Goal: Task Accomplishment & Management: Use online tool/utility

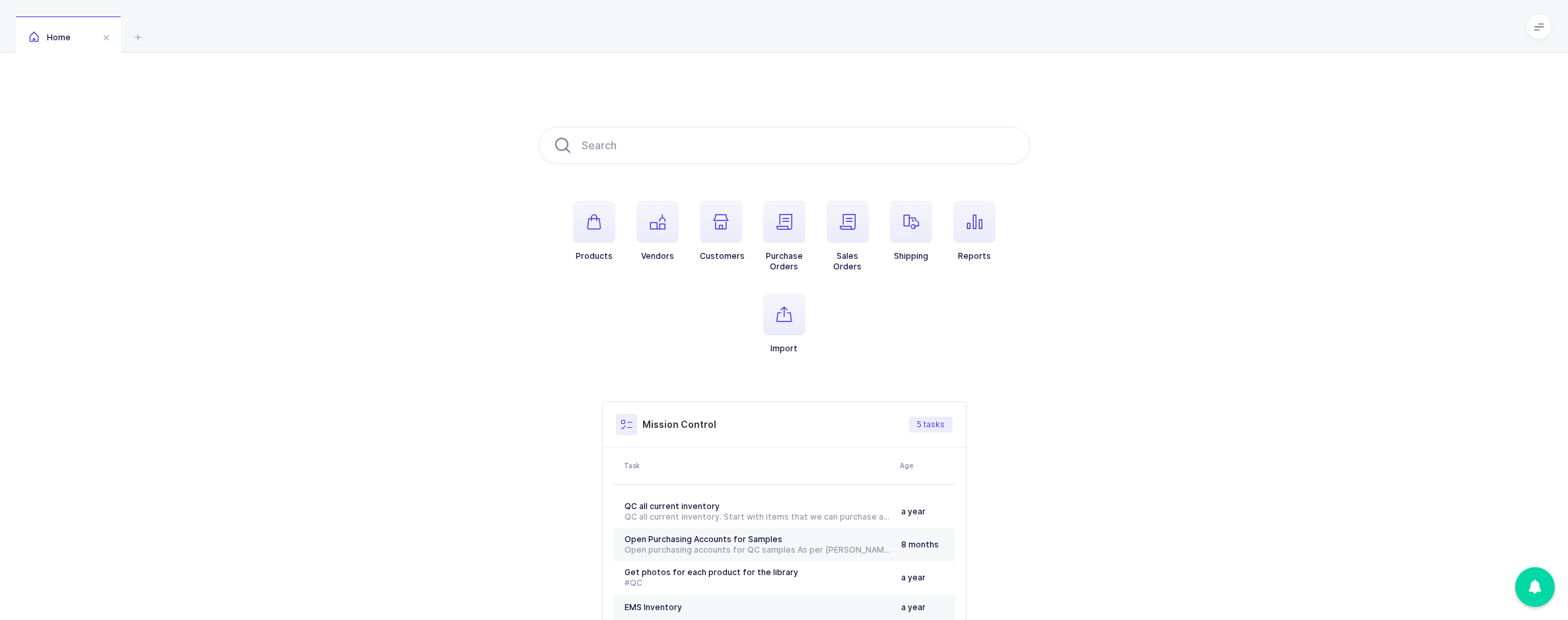
scroll to position [118, 0]
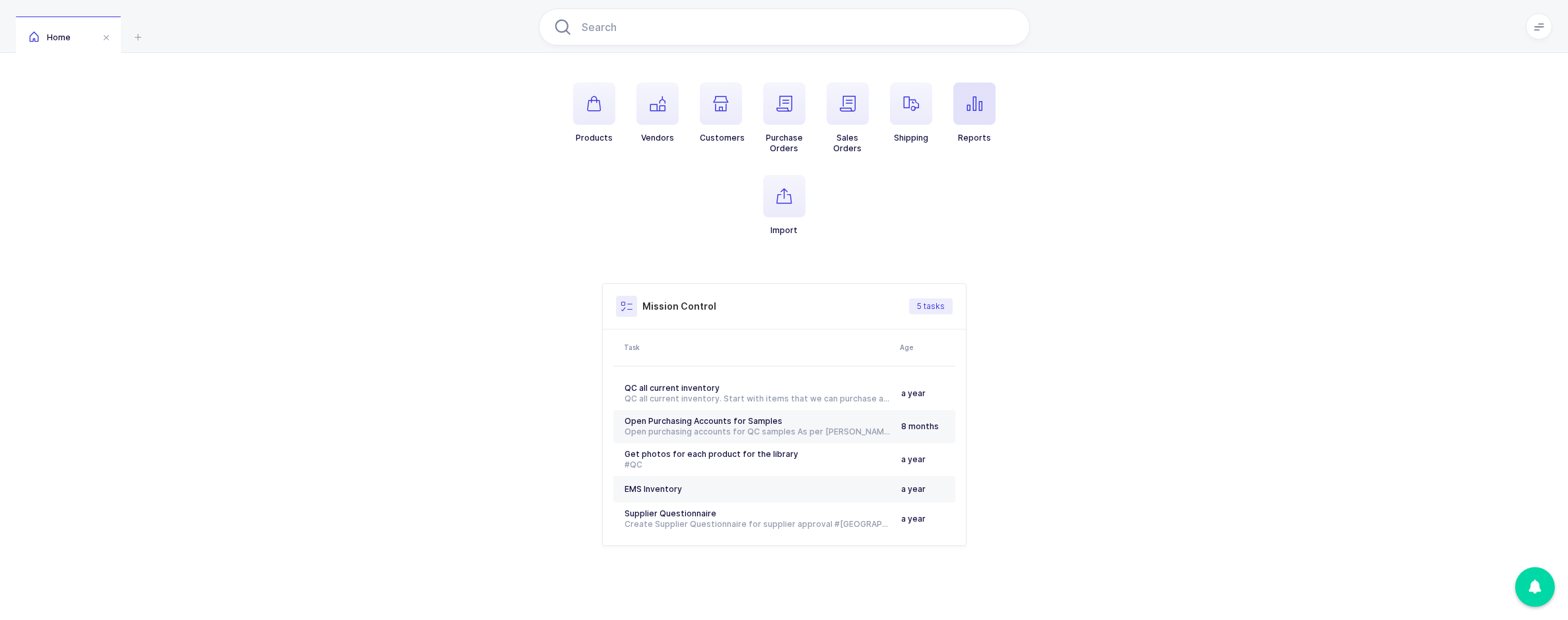
click at [983, 108] on span "button" at bounding box center [974, 103] width 42 height 42
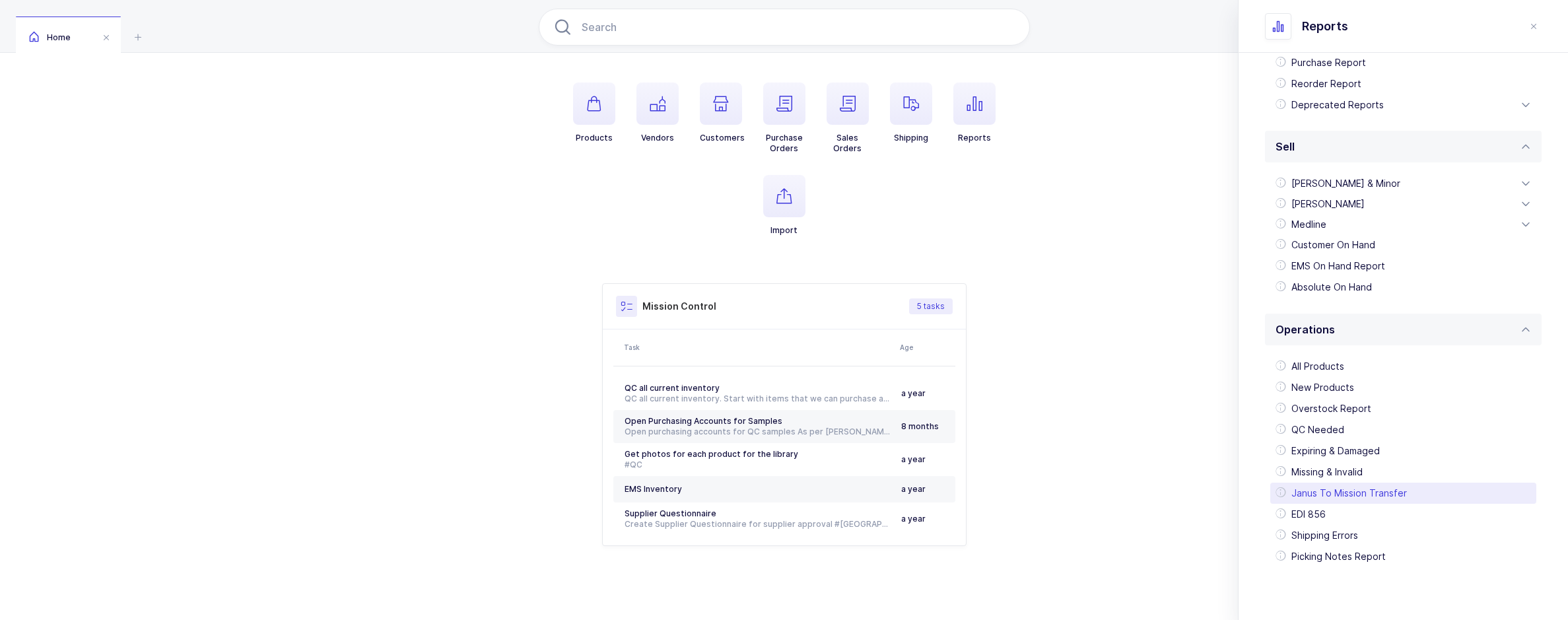
drag, startPoint x: 1337, startPoint y: 432, endPoint x: 1339, endPoint y: 496, distance: 64.0
click at [1339, 496] on ul "All Products New Products Overstock Report QC Needed Expiring & Damaged Missing…" at bounding box center [1403, 462] width 266 height 212
drag, startPoint x: 1339, startPoint y: 496, endPoint x: 1324, endPoint y: 510, distance: 20.5
click at [1325, 510] on div "EDI 856" at bounding box center [1403, 514] width 266 height 21
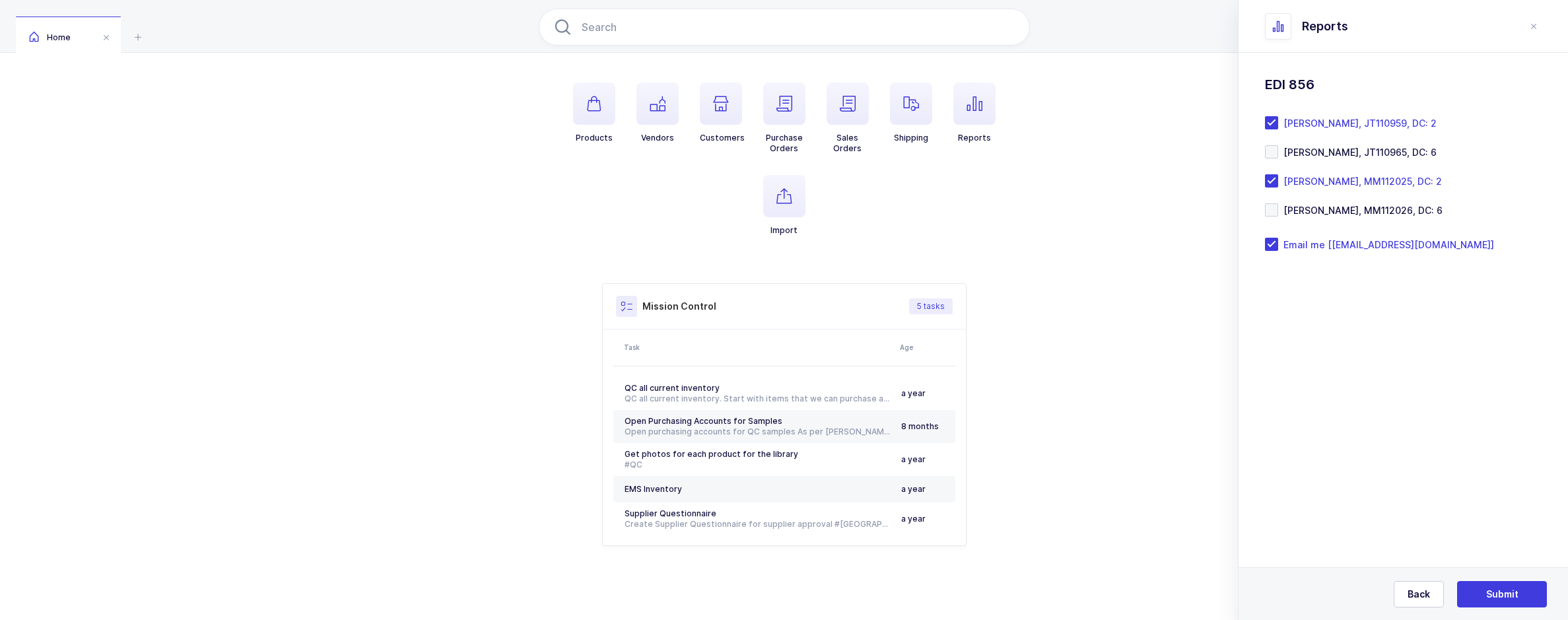
scroll to position [0, 0]
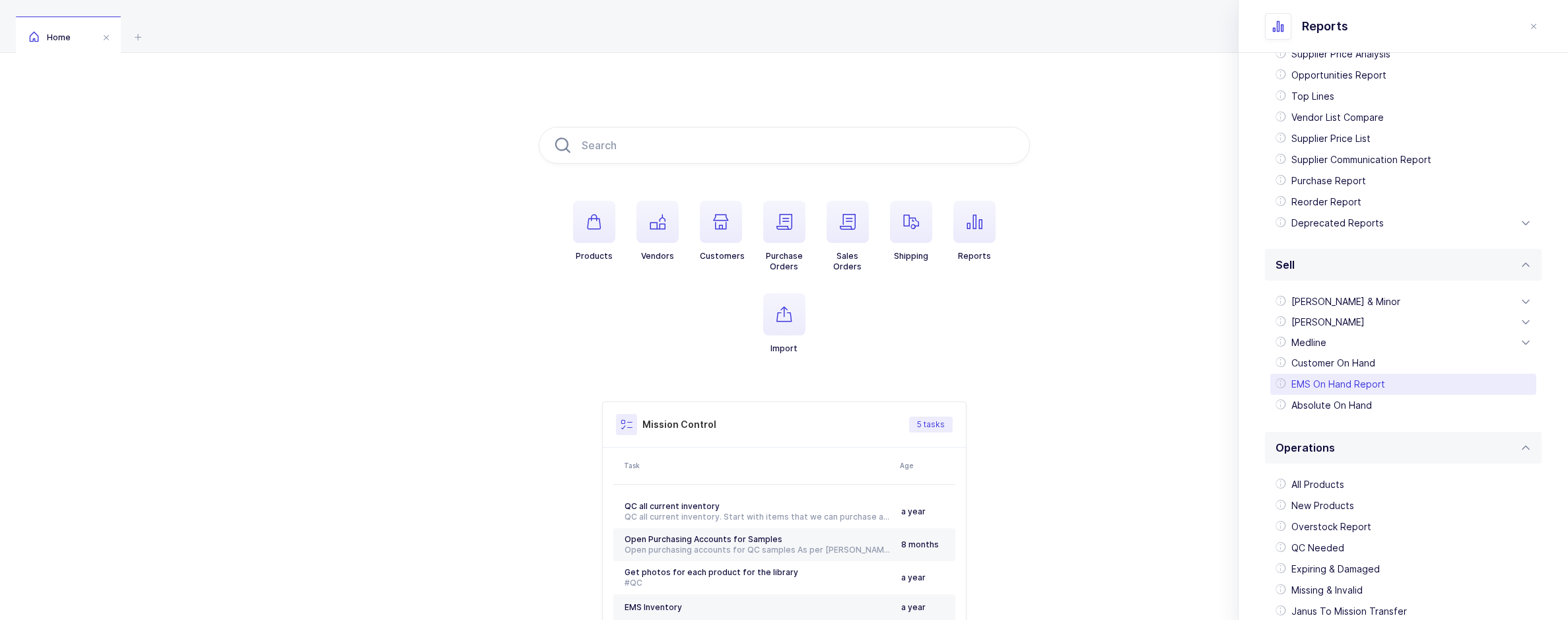
scroll to position [233, 0]
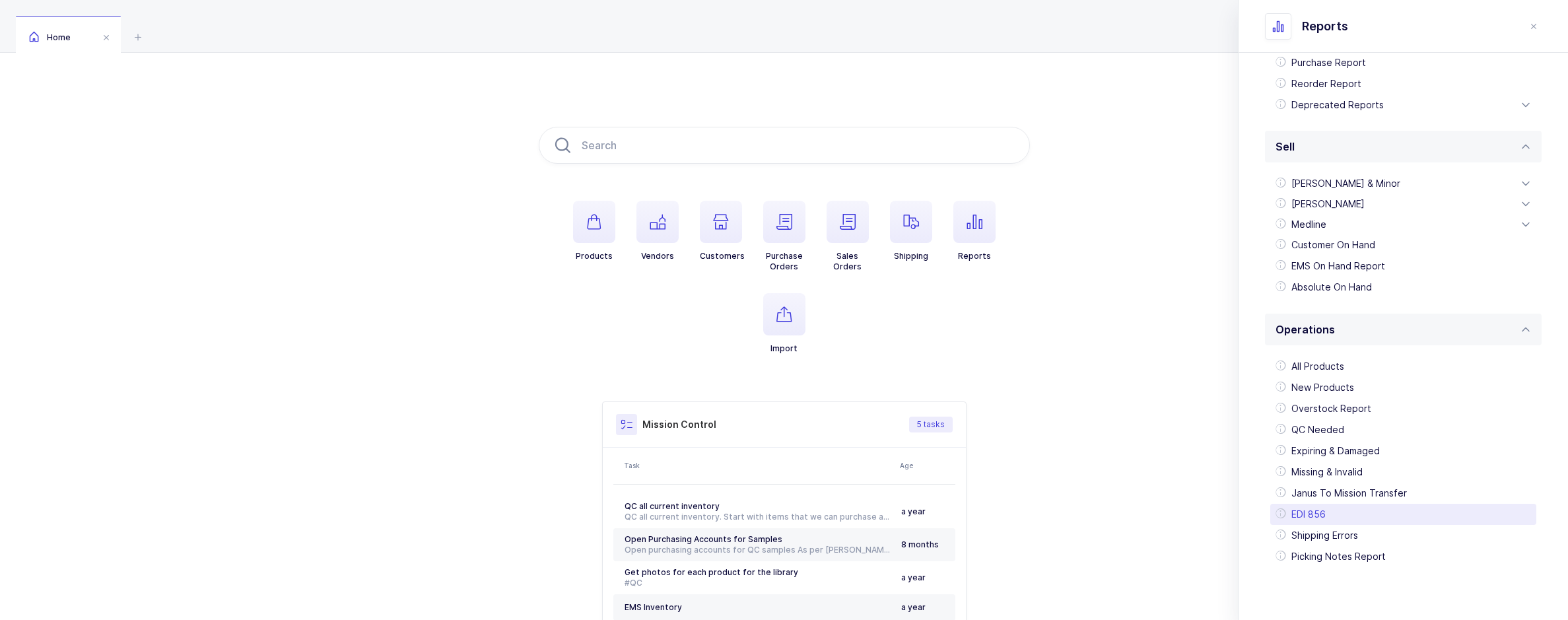
click at [1305, 517] on div "EDI 856" at bounding box center [1403, 514] width 266 height 21
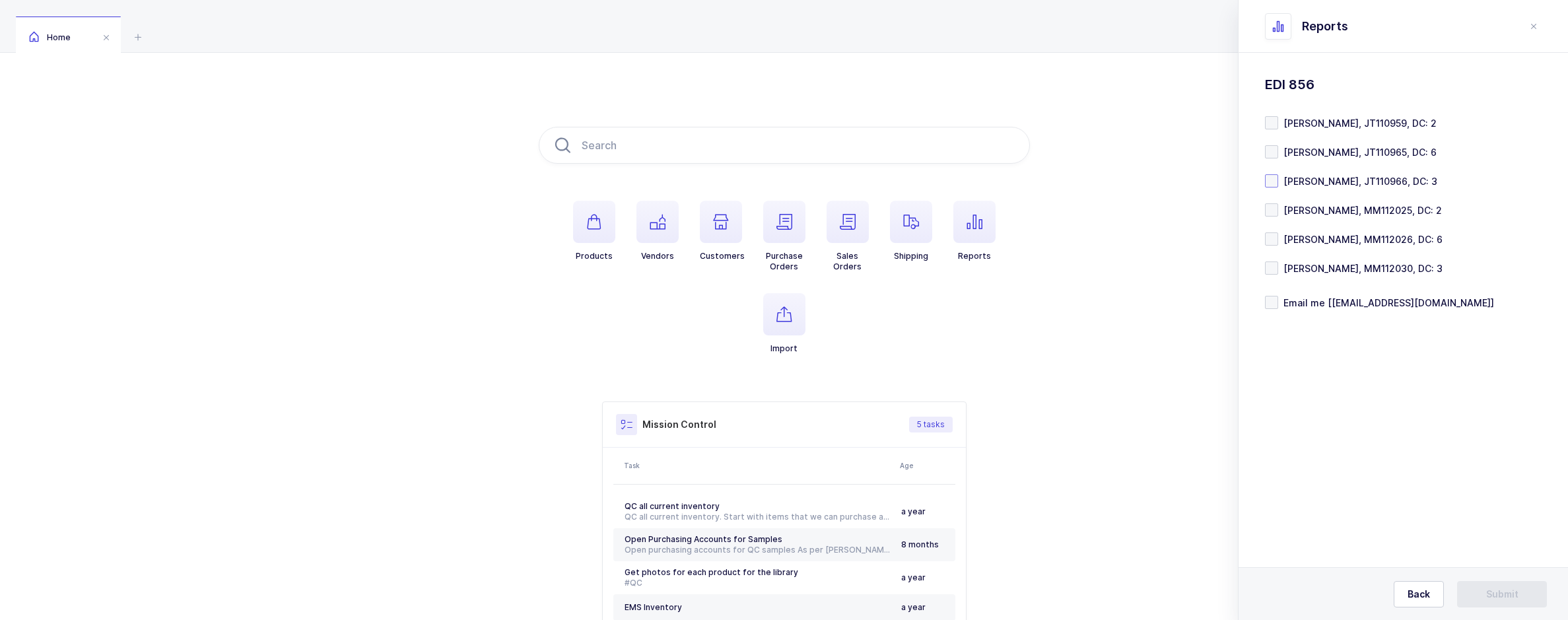
click at [1398, 182] on span "[PERSON_NAME], JT110966, DC: 3" at bounding box center [1357, 182] width 159 height 12
click at [1278, 175] on input "[PERSON_NAME], JT110966, DC: 3" at bounding box center [1278, 175] width 0 height 0
click at [1372, 271] on span "[PERSON_NAME], MM112030, DC: 3" at bounding box center [1360, 268] width 165 height 12
click at [1278, 262] on input "[PERSON_NAME], MM112030, DC: 3" at bounding box center [1278, 262] width 0 height 0
click at [1343, 303] on span "Email me [[EMAIL_ADDRESS][DOMAIN_NAME]]" at bounding box center [1386, 303] width 216 height 12
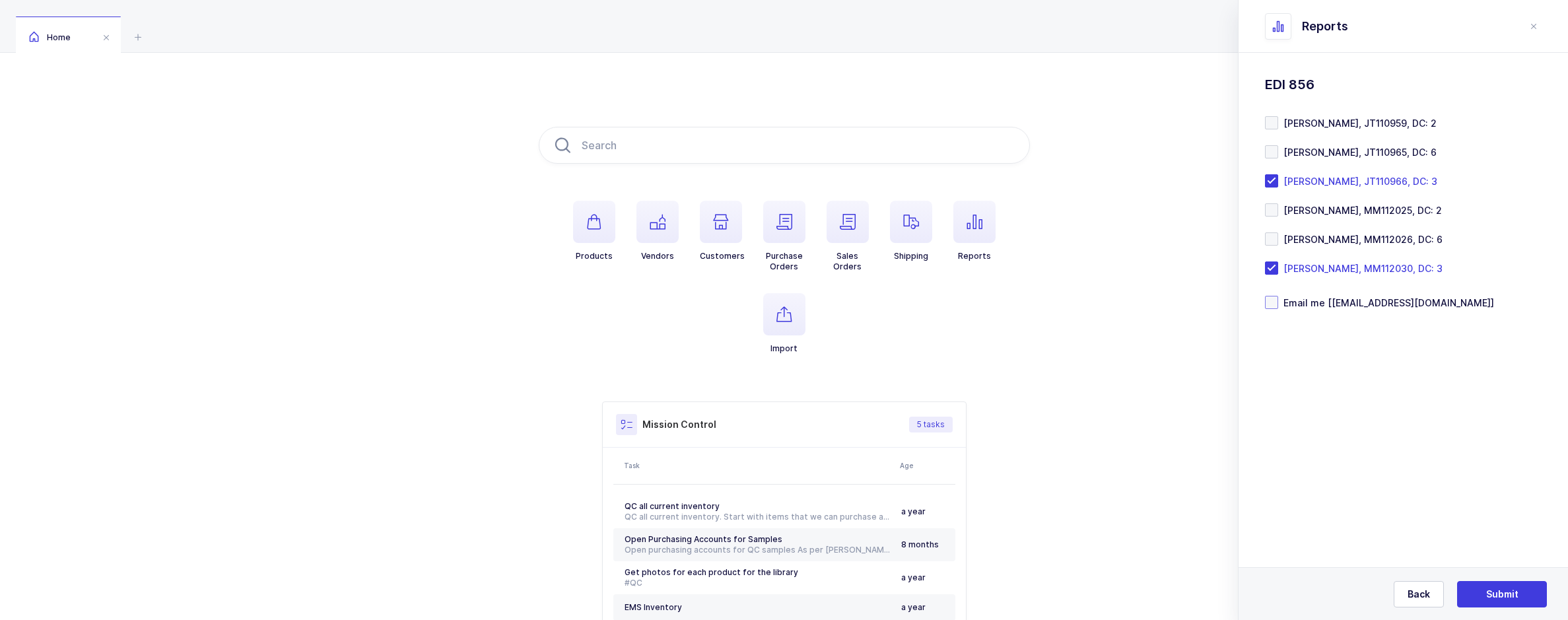
click at [1278, 296] on input "Email me [[EMAIL_ADDRESS][DOMAIN_NAME]]" at bounding box center [1278, 296] width 0 height 0
click at [1482, 587] on button "Submit" at bounding box center [1502, 595] width 90 height 26
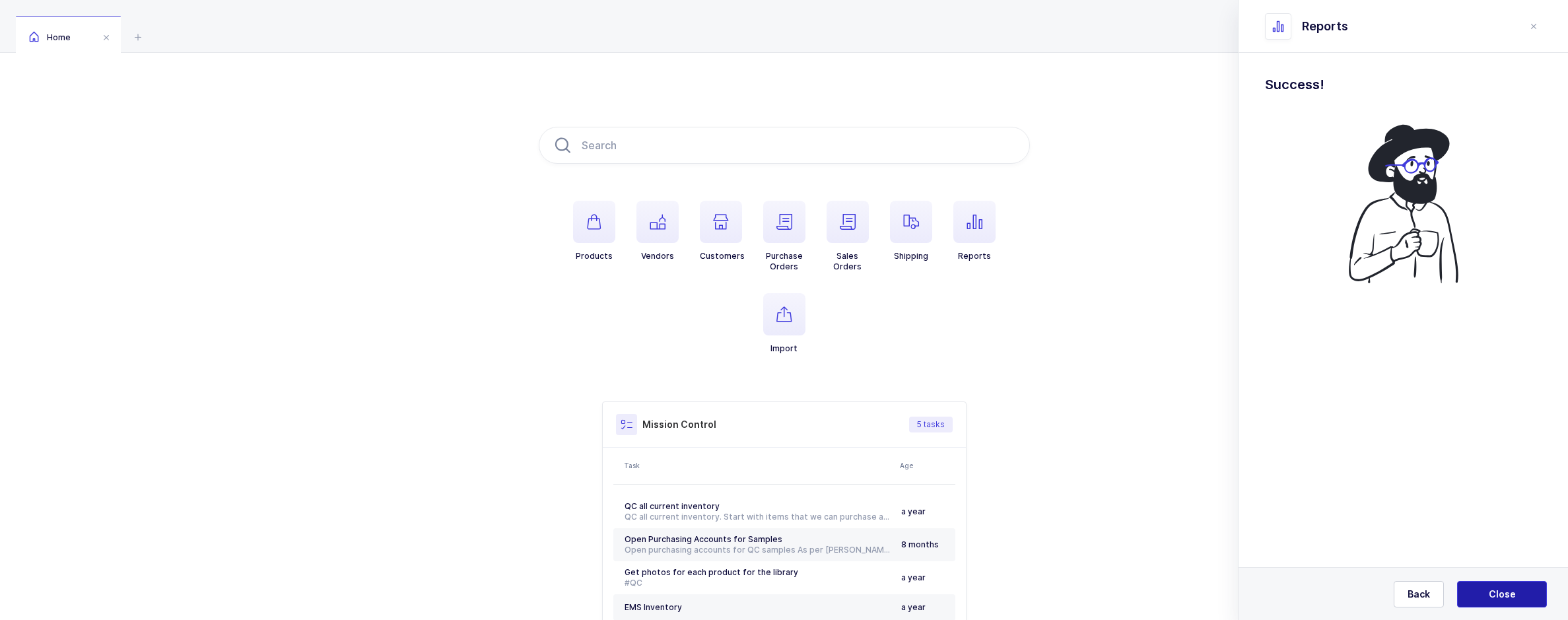
click at [1484, 587] on button "Close" at bounding box center [1502, 595] width 90 height 26
